Goal: Task Accomplishment & Management: Manage account settings

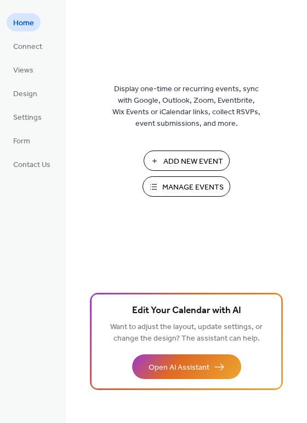
click at [186, 185] on span "Manage Events" at bounding box center [192, 188] width 61 height 12
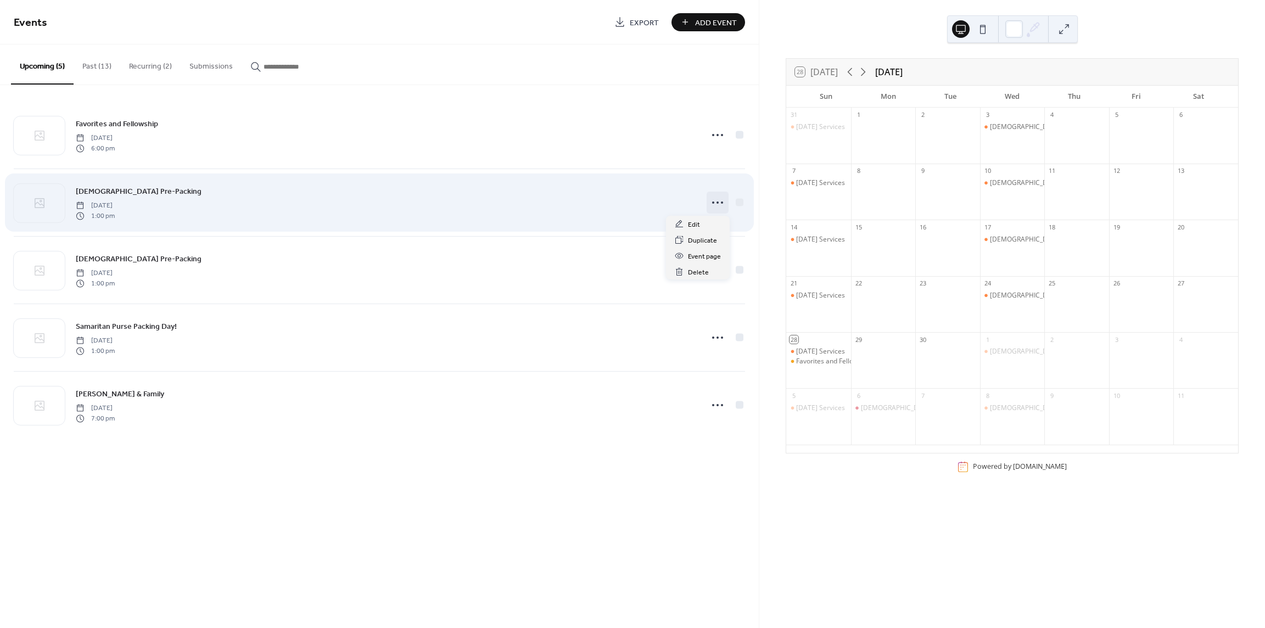
click at [719, 201] on icon at bounding box center [718, 203] width 18 height 18
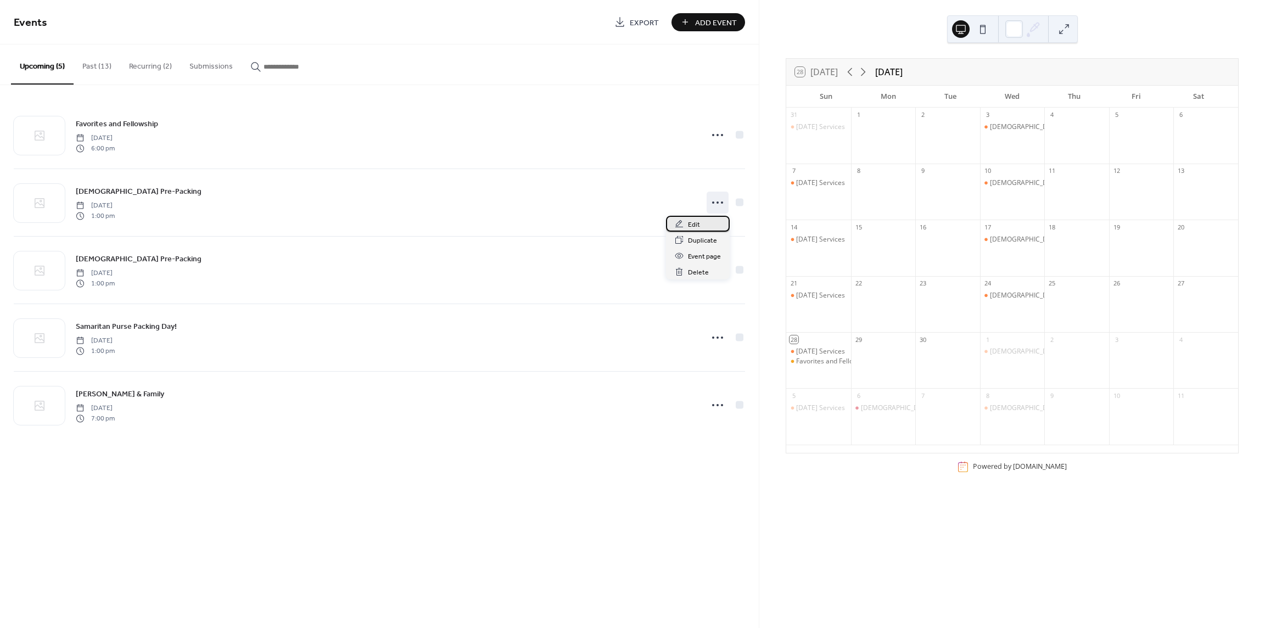
click at [694, 220] on span "Edit" at bounding box center [694, 225] width 12 height 12
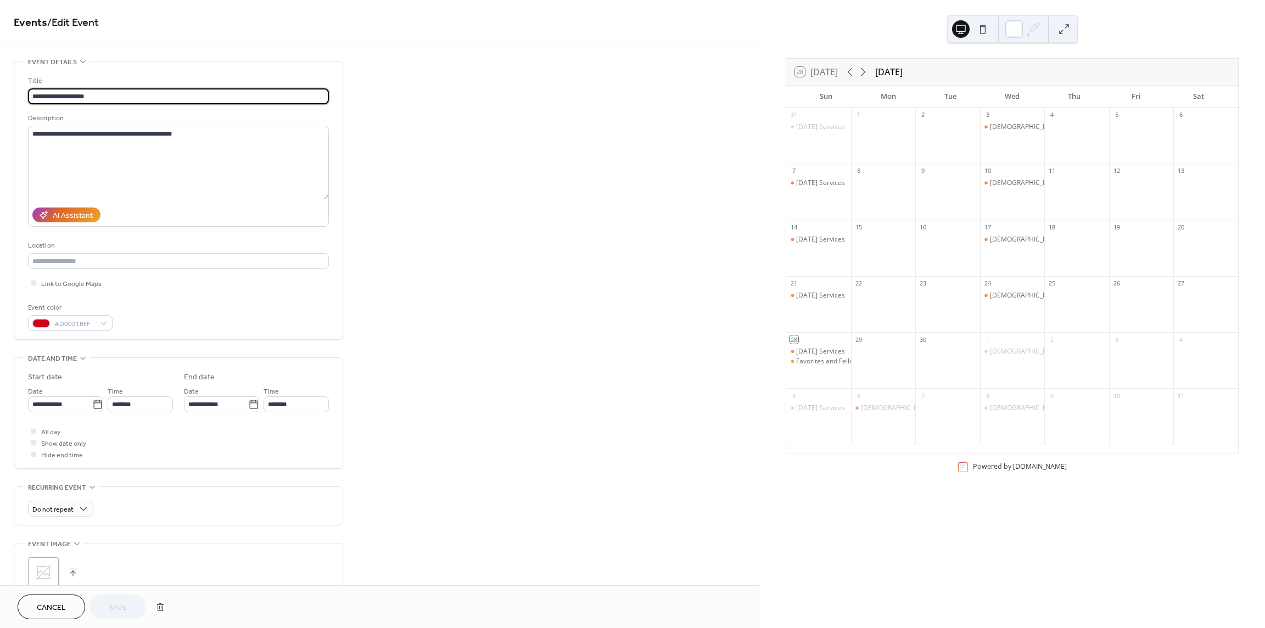
click at [46, 603] on span "Cancel" at bounding box center [51, 608] width 29 height 12
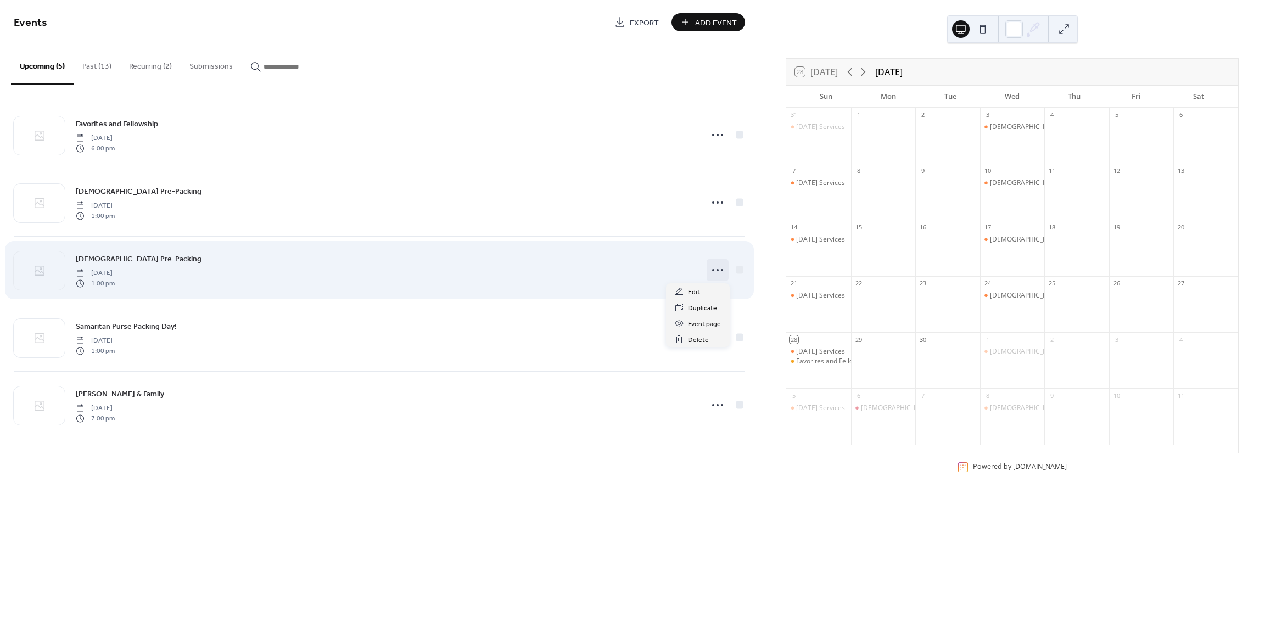
click at [717, 268] on icon at bounding box center [718, 270] width 18 height 18
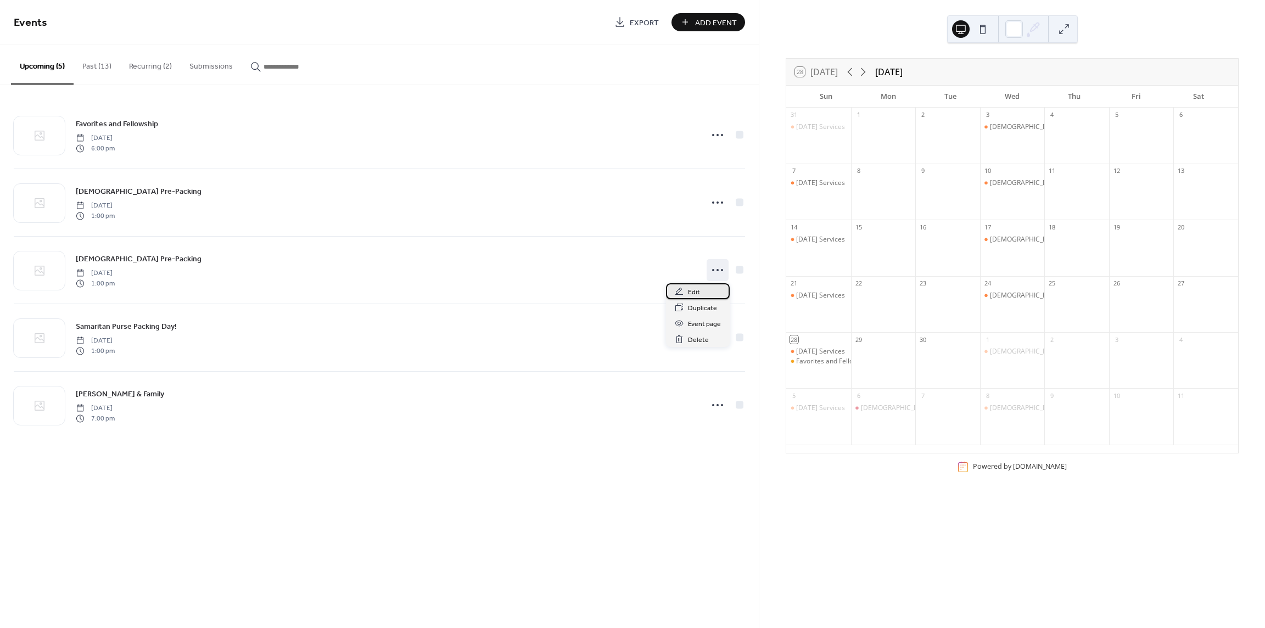
click at [699, 291] on span "Edit" at bounding box center [694, 293] width 12 height 12
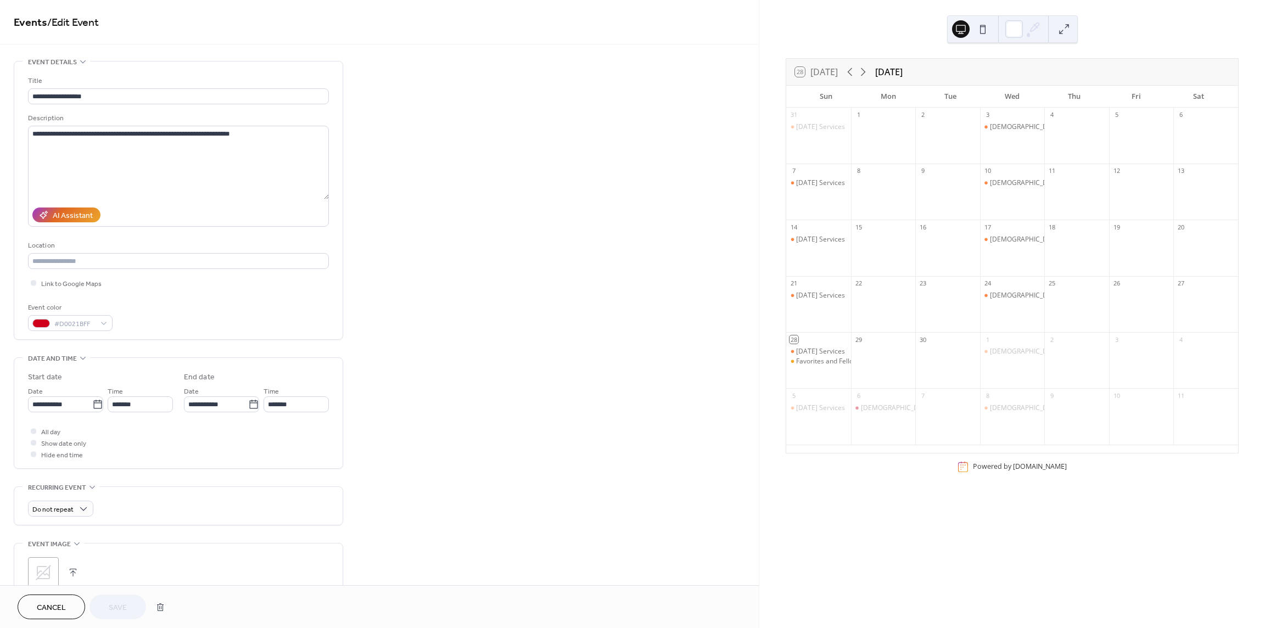
click at [54, 605] on span "Cancel" at bounding box center [51, 608] width 29 height 12
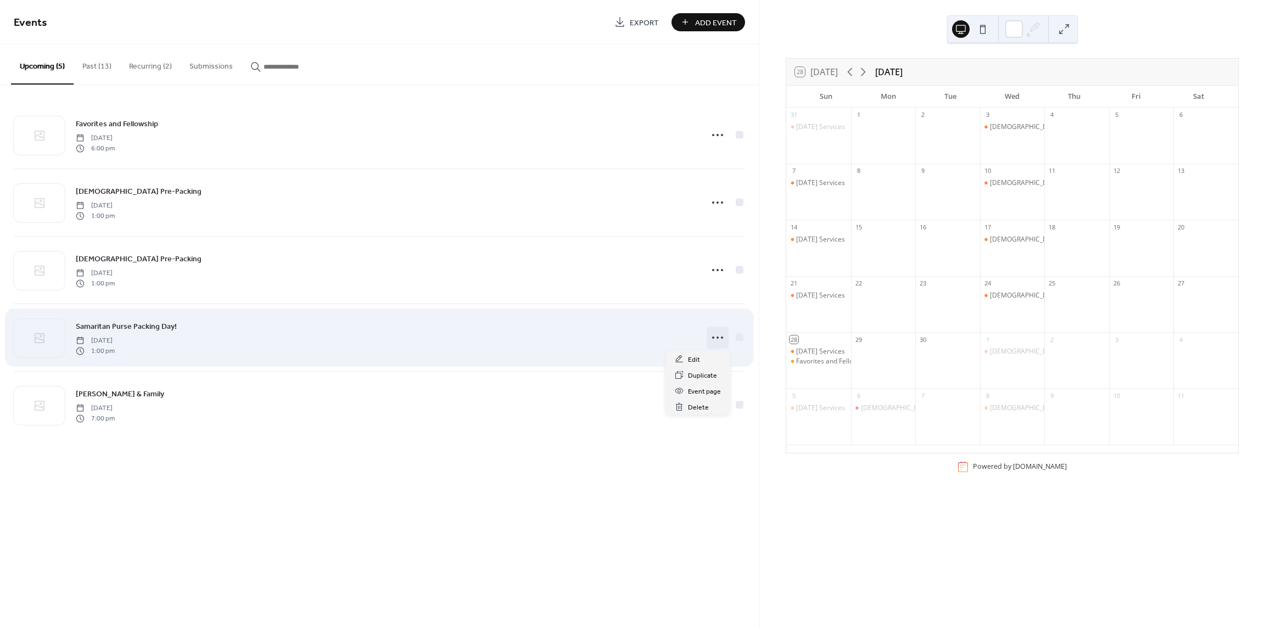
click at [719, 340] on icon at bounding box center [718, 338] width 18 height 18
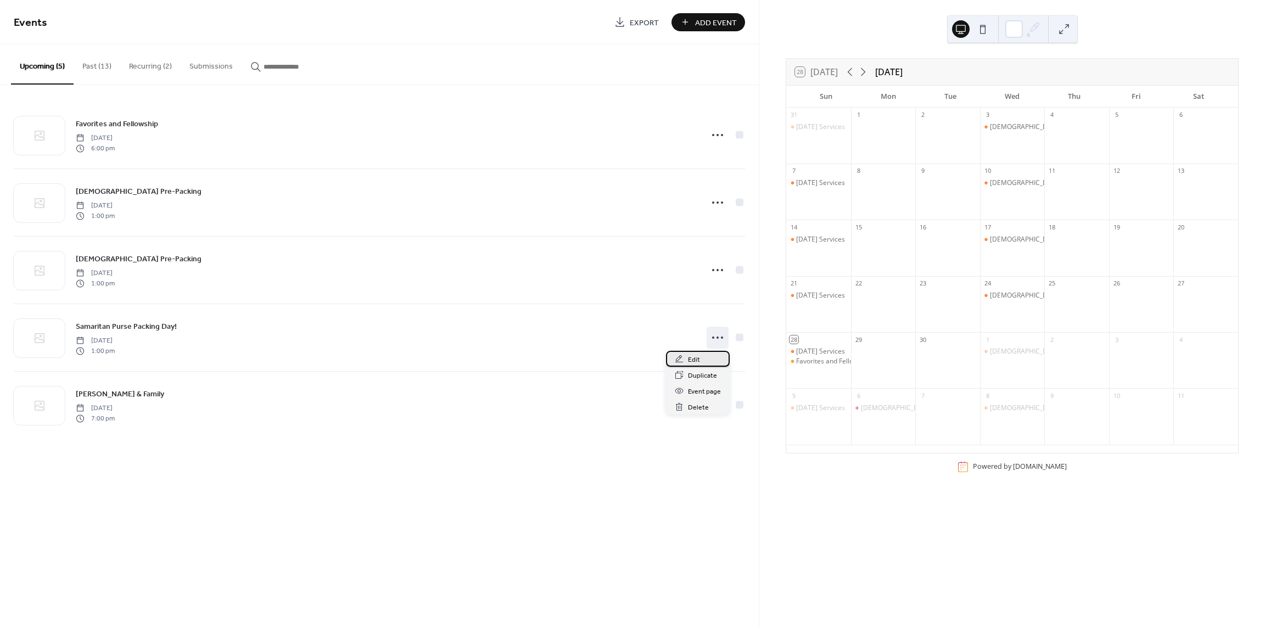
click at [697, 359] on span "Edit" at bounding box center [694, 360] width 12 height 12
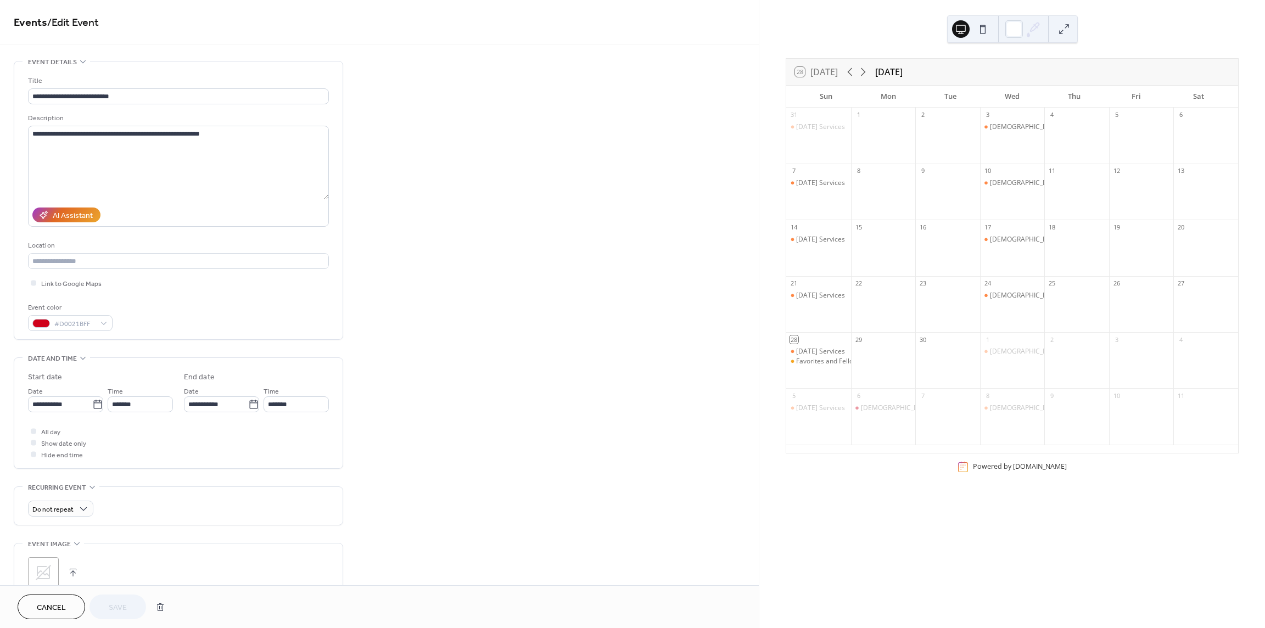
click at [49, 602] on span "Cancel" at bounding box center [51, 608] width 29 height 12
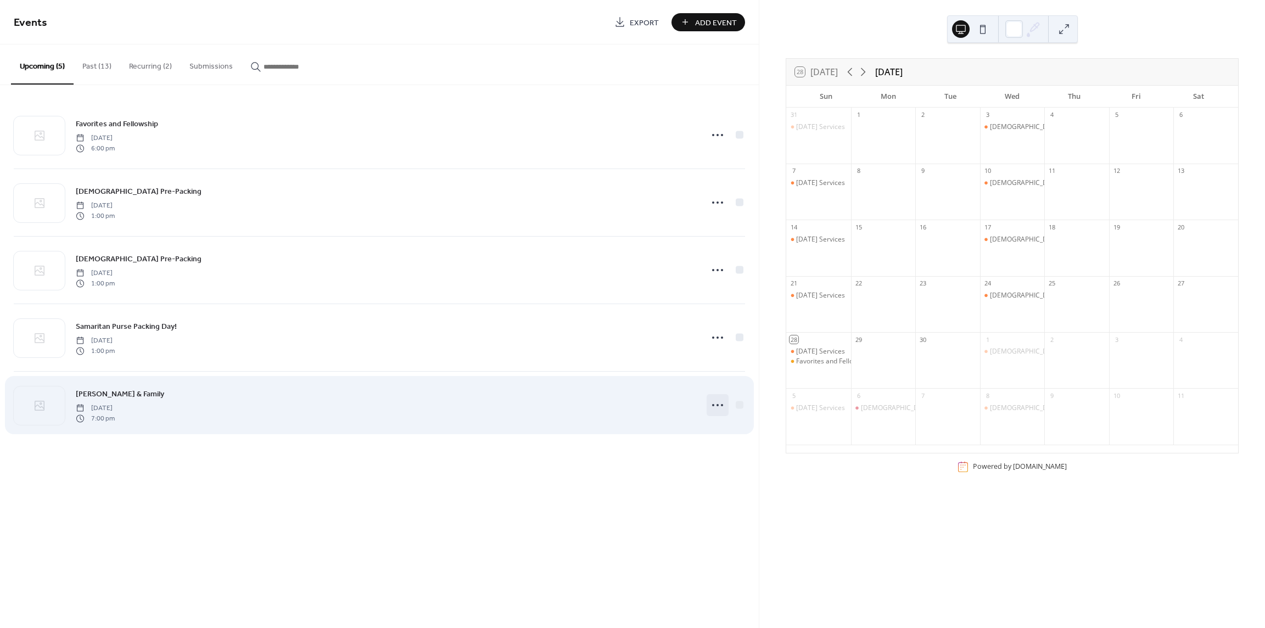
click at [719, 402] on icon at bounding box center [718, 405] width 18 height 18
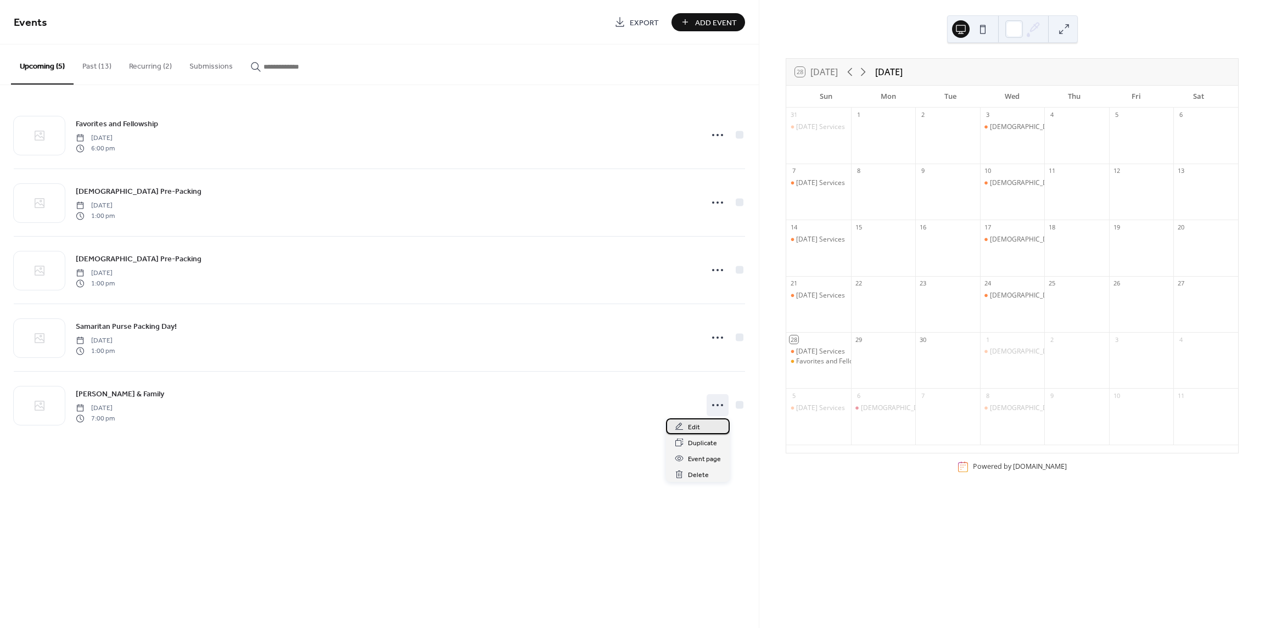
click at [699, 427] on span "Edit" at bounding box center [694, 428] width 12 height 12
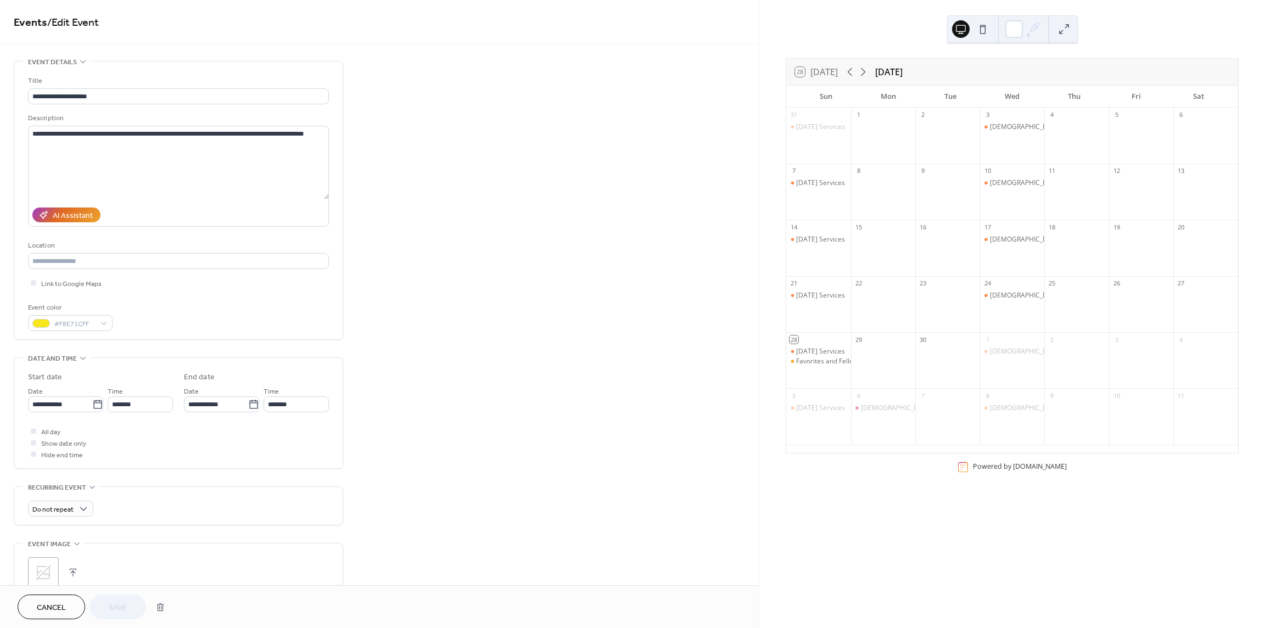
click at [61, 603] on span "Cancel" at bounding box center [51, 608] width 29 height 12
